Goal: Task Accomplishment & Management: Use online tool/utility

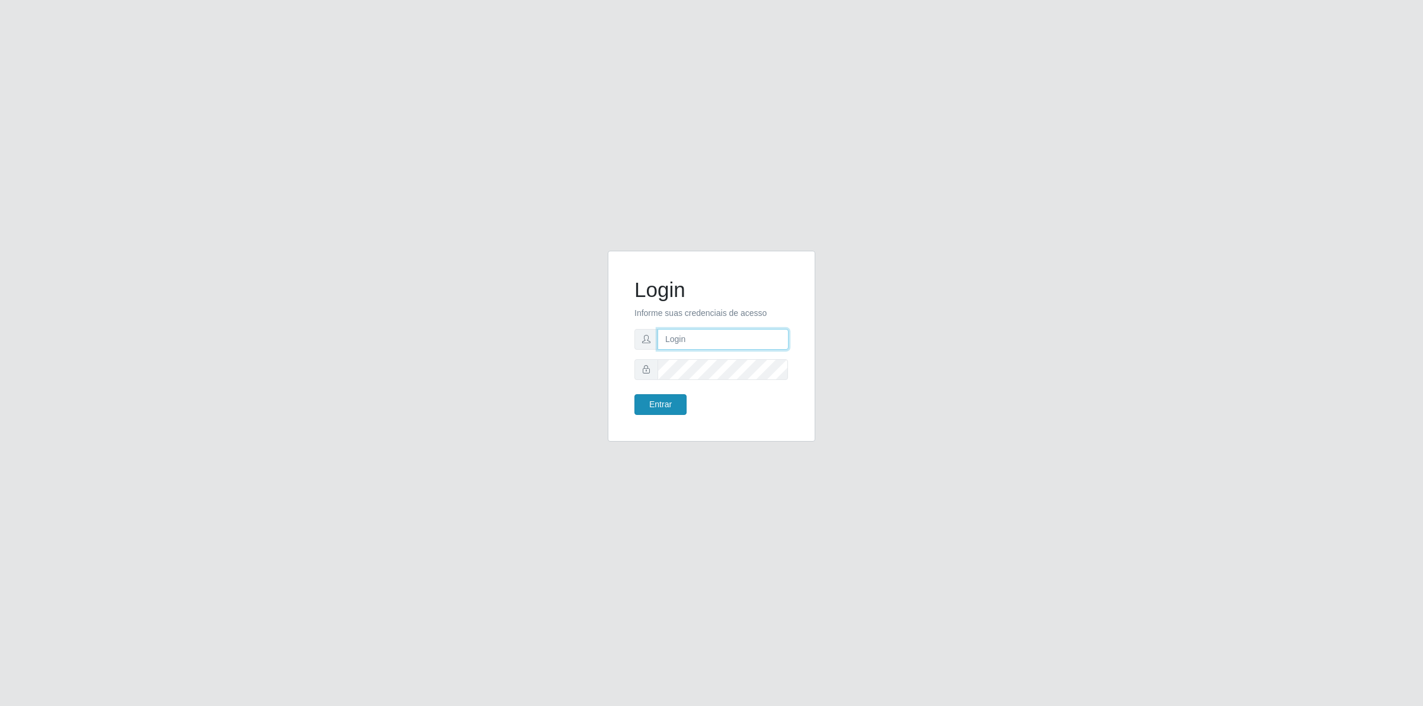
type input "[PERSON_NAME][EMAIL_ADDRESS][DOMAIN_NAME]"
click at [674, 402] on button "Entrar" at bounding box center [661, 404] width 52 height 21
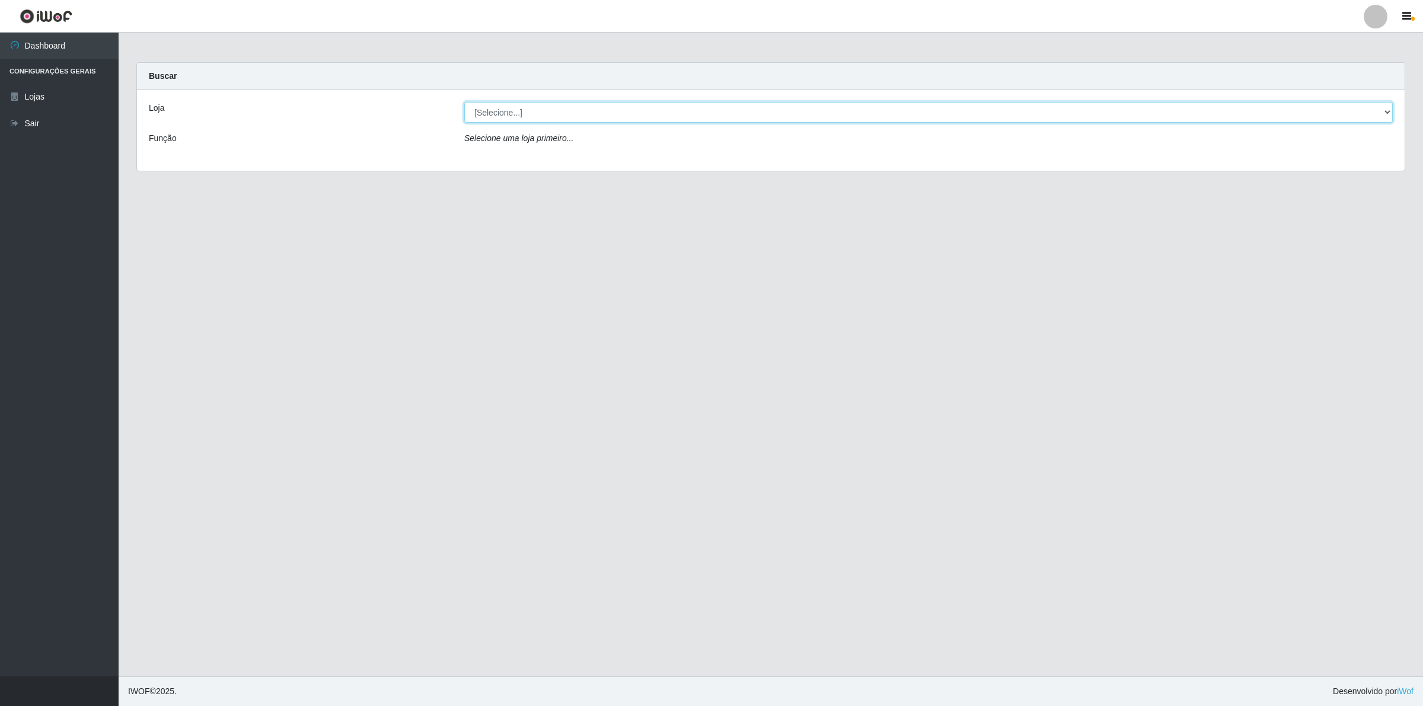
click at [534, 116] on select "[Selecione...] Extrabom - Loja 01 Centro de Distribuição" at bounding box center [928, 112] width 929 height 21
select select "435"
click at [464, 102] on select "[Selecione...] Extrabom - Loja 01 Centro de Distribuição" at bounding box center [928, 112] width 929 height 21
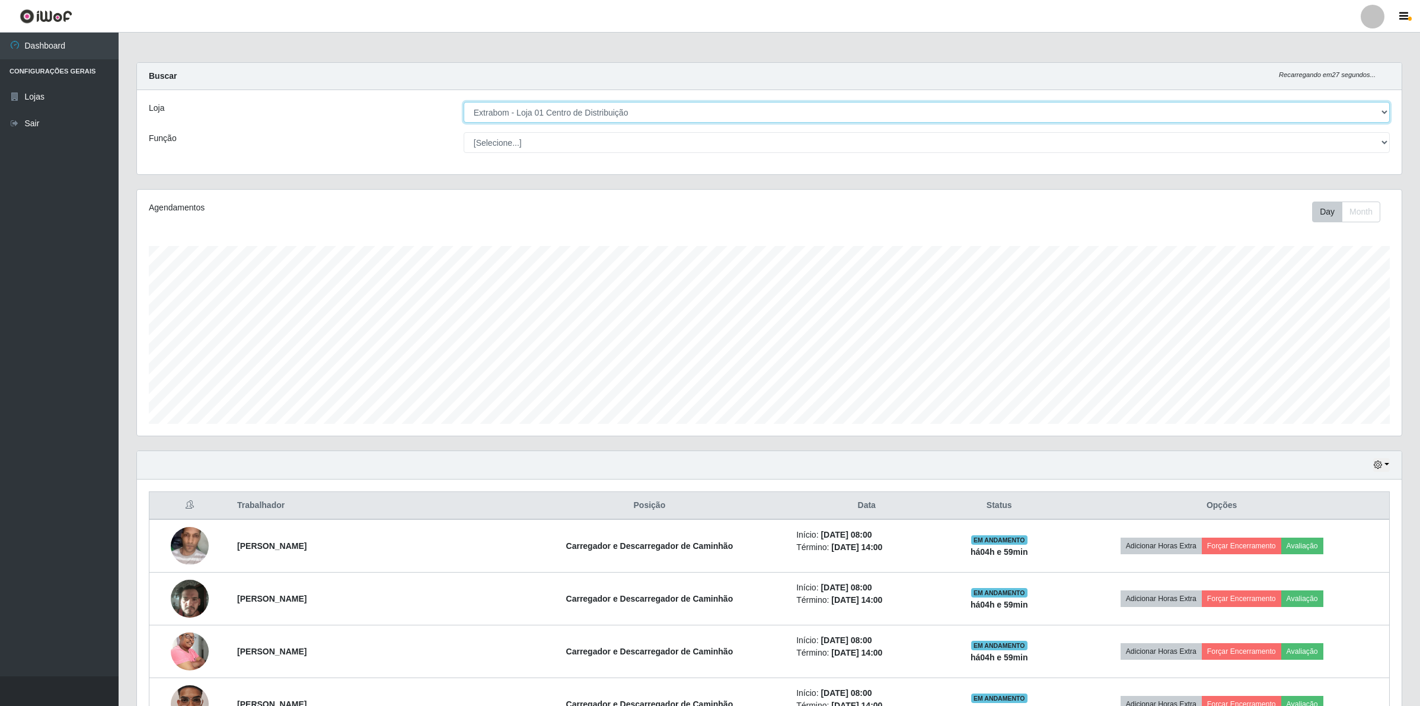
scroll to position [295, 0]
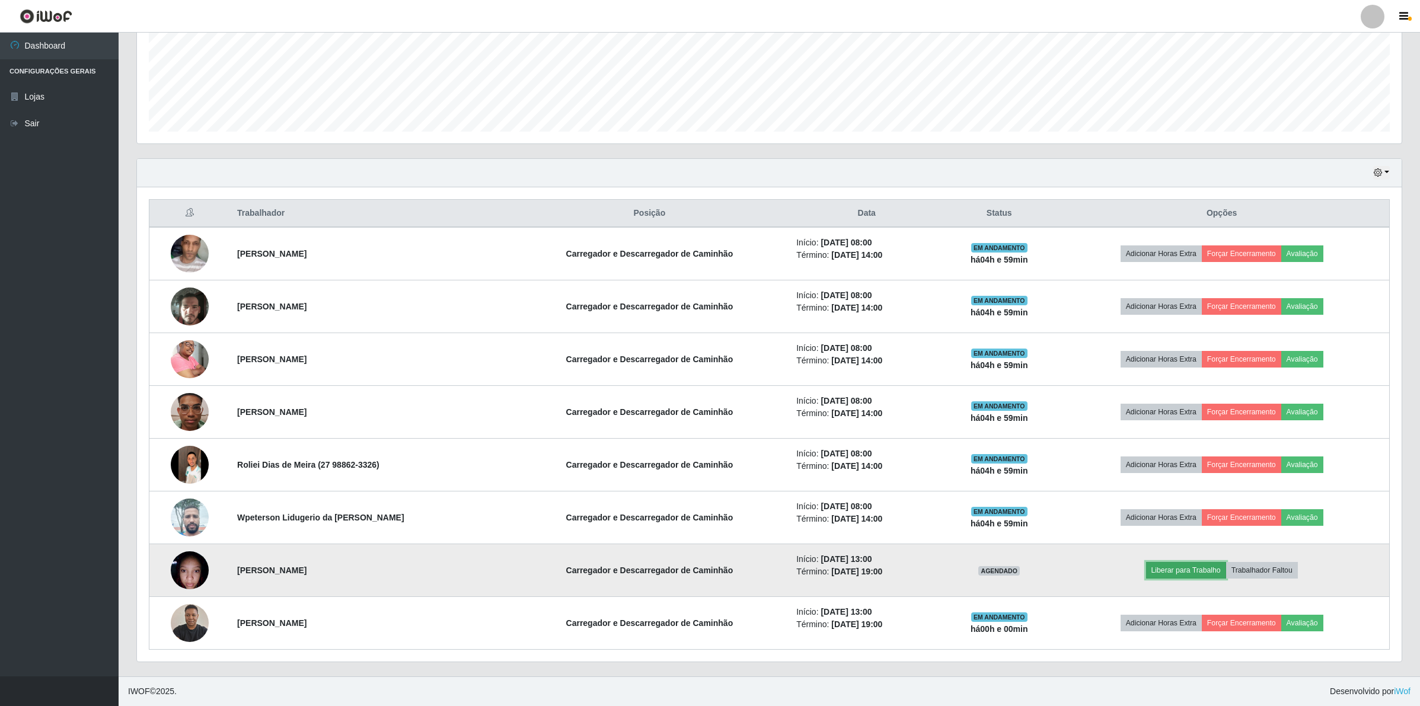
click at [1182, 569] on button "Liberar para Trabalho" at bounding box center [1186, 570] width 80 height 17
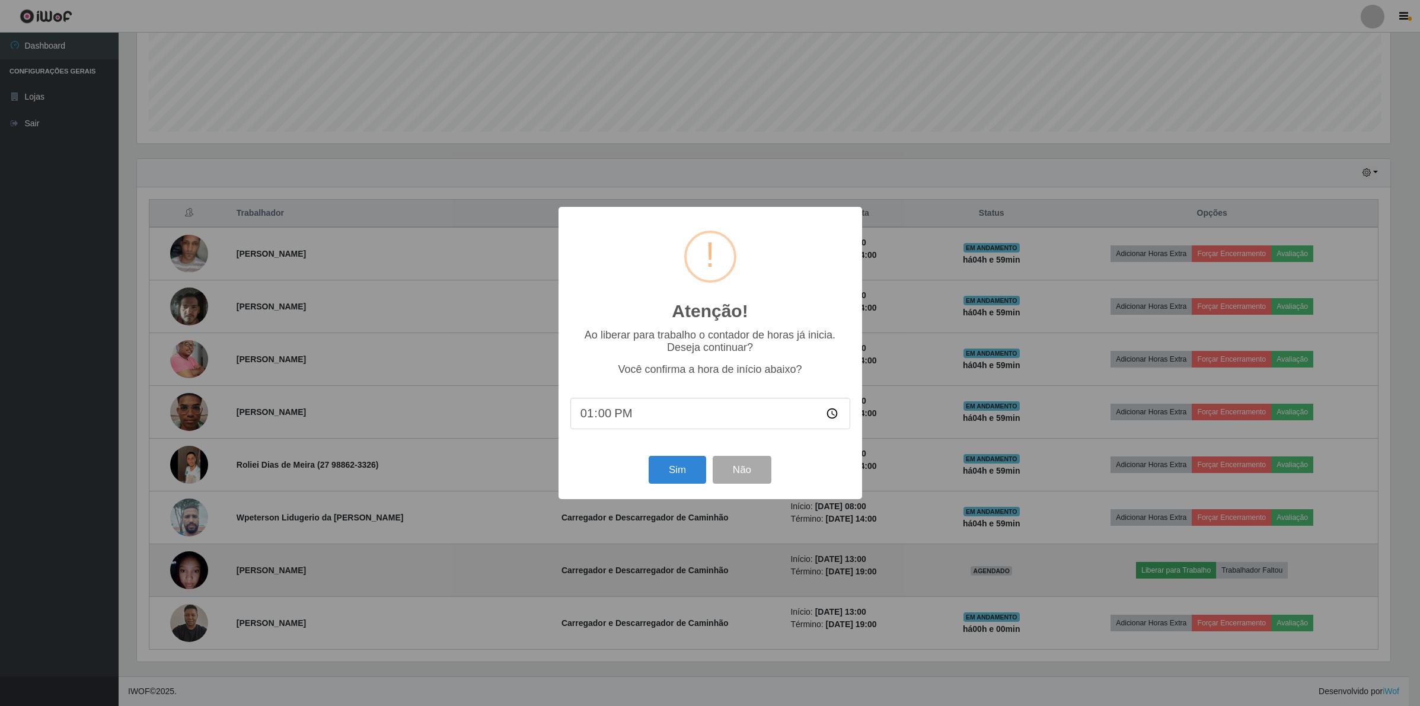
scroll to position [247, 1256]
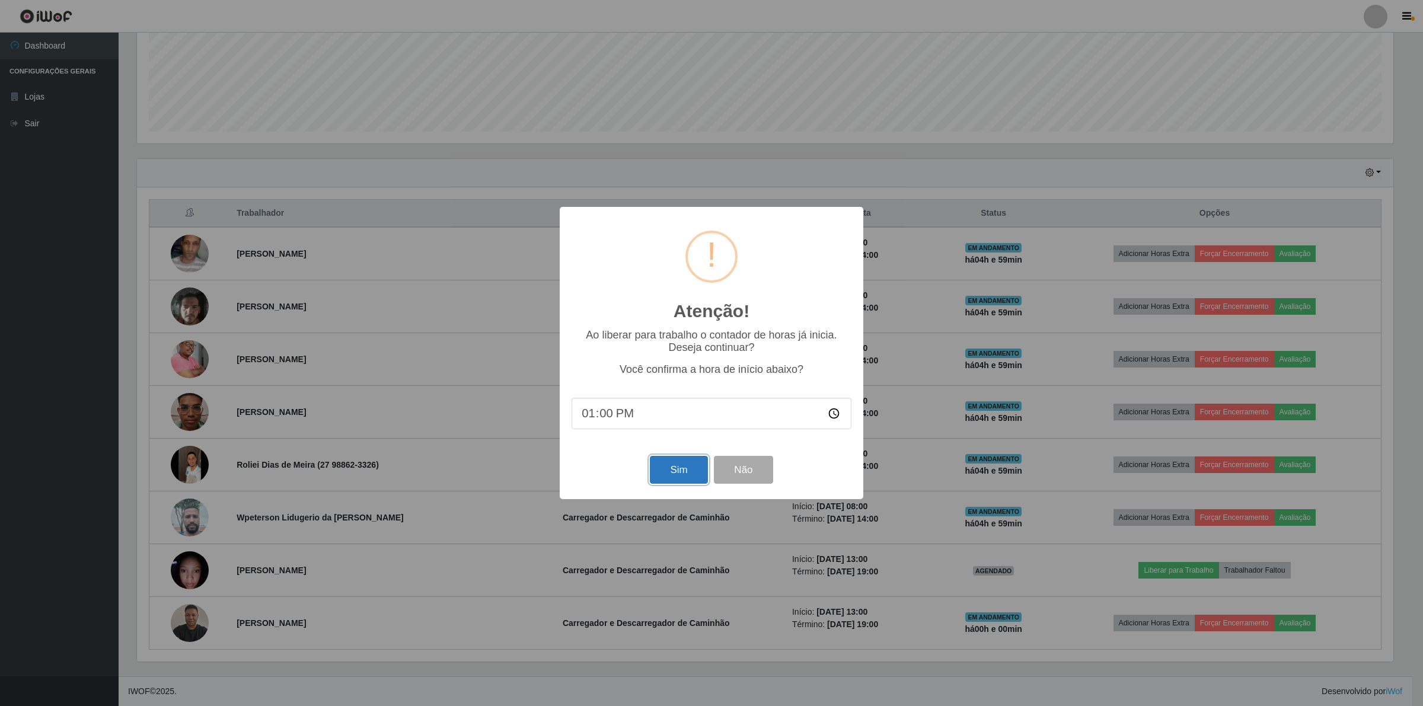
click at [671, 467] on button "Sim" at bounding box center [679, 470] width 58 height 28
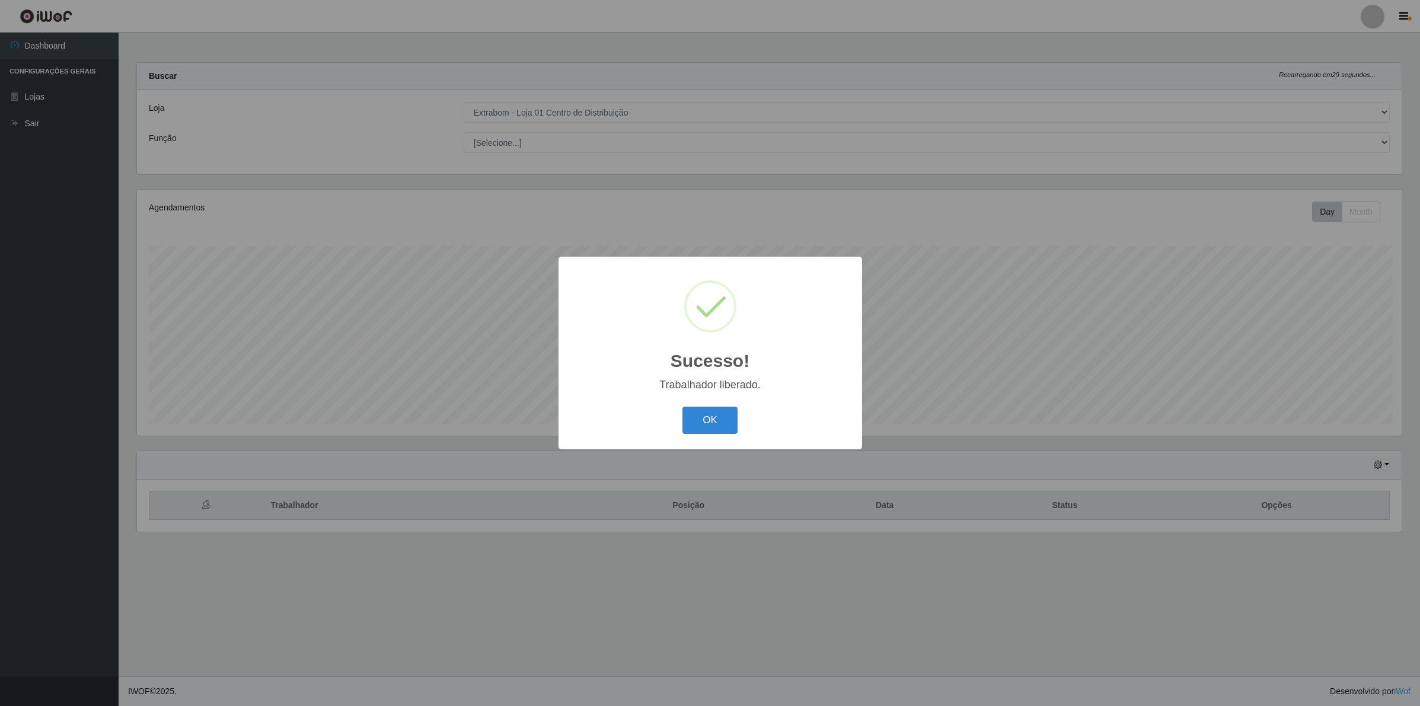
scroll to position [247, 1267]
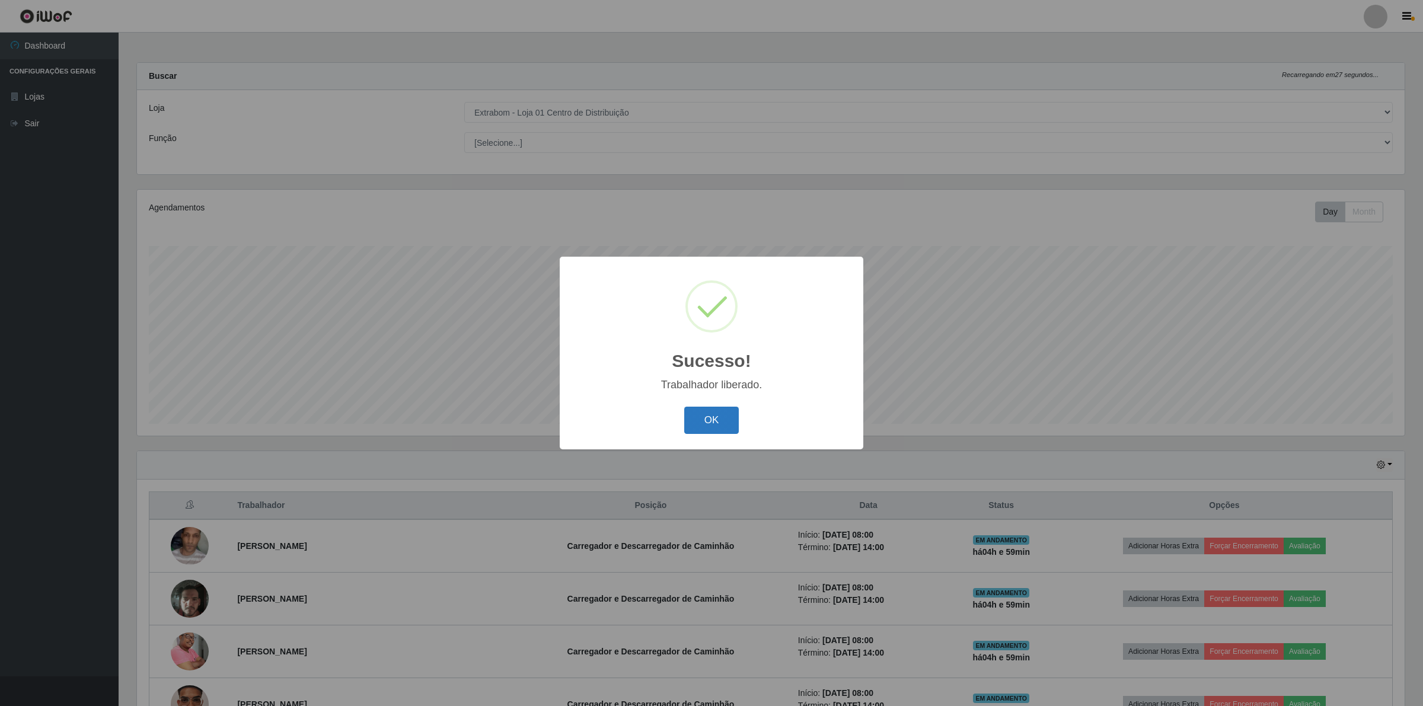
click at [692, 419] on button "OK" at bounding box center [711, 421] width 55 height 28
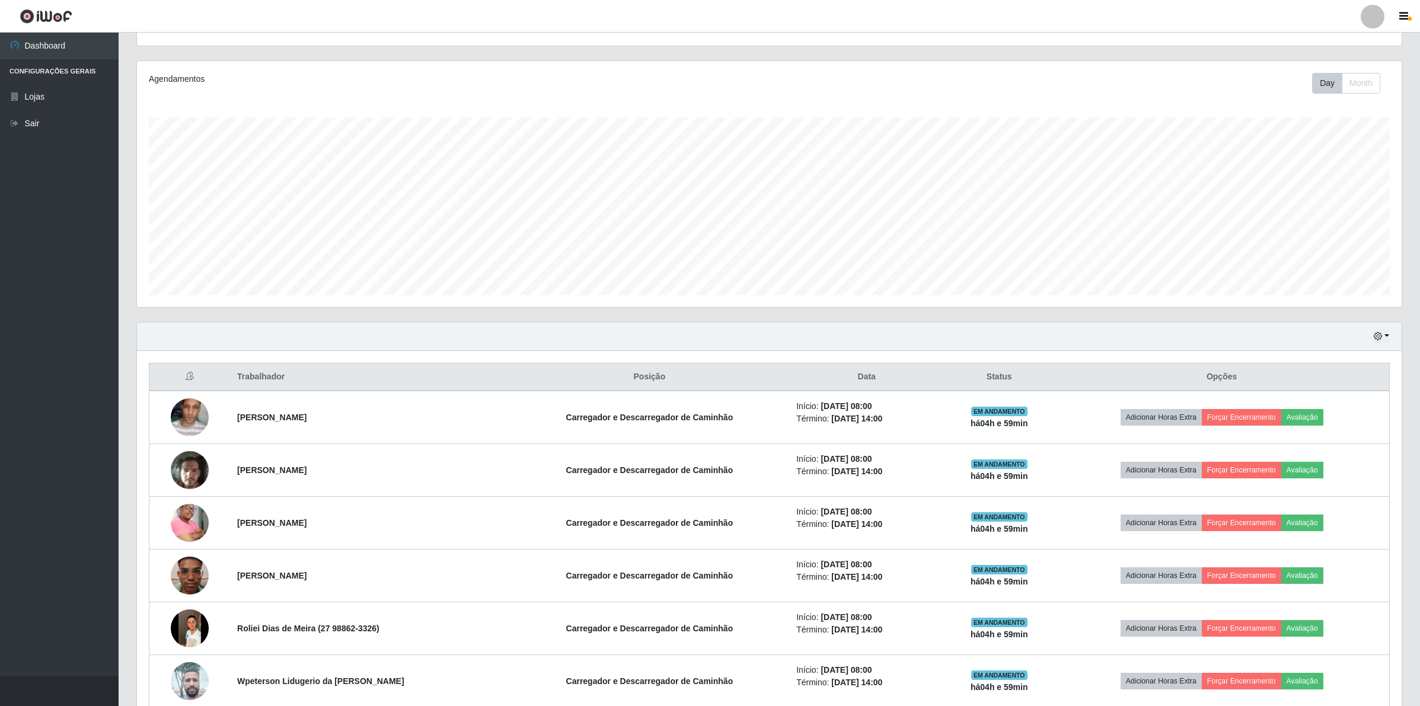
scroll to position [295, 0]
